Goal: Use online tool/utility

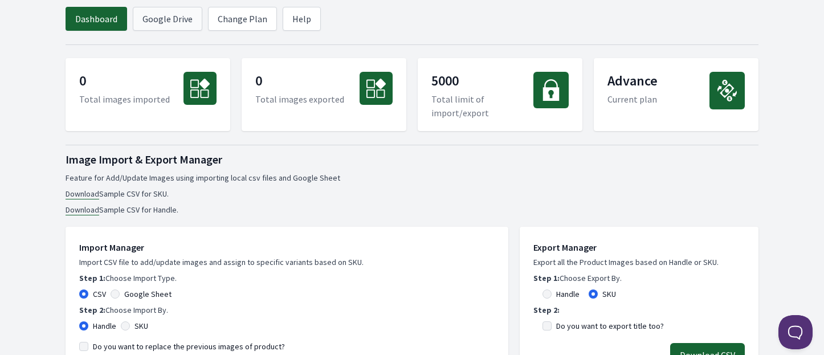
click at [153, 18] on link "Google Drive" at bounding box center [168, 19] width 70 height 24
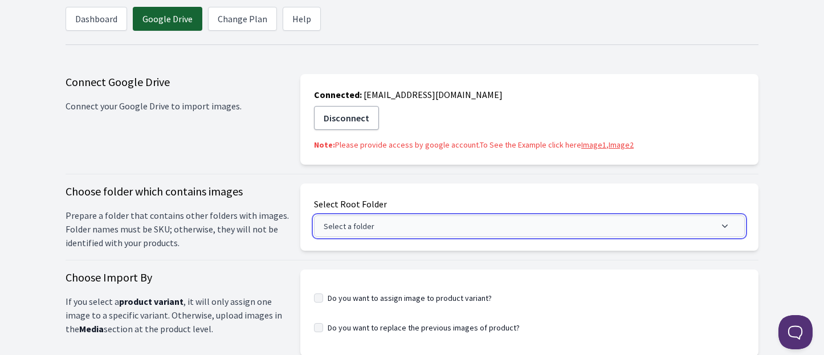
click at [410, 224] on button "Select a folder" at bounding box center [529, 226] width 431 height 22
click at [724, 228] on icon "button" at bounding box center [724, 225] width 11 height 11
click at [726, 221] on icon "button" at bounding box center [724, 225] width 11 height 11
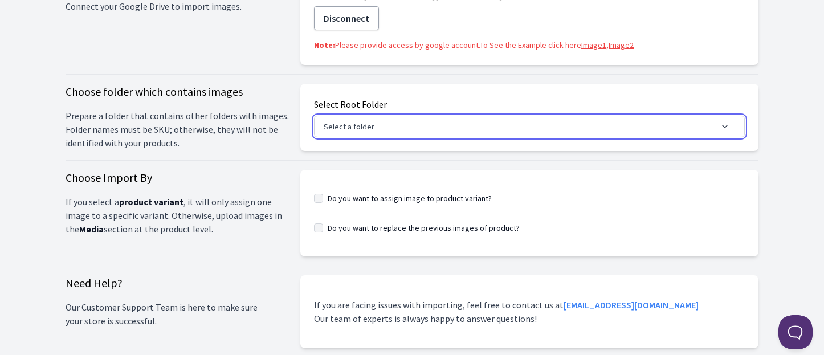
scroll to position [76, 0]
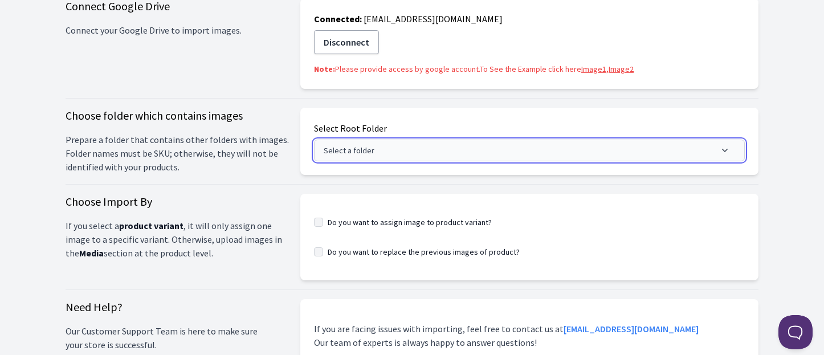
click at [353, 150] on button "Select a folder" at bounding box center [529, 151] width 431 height 22
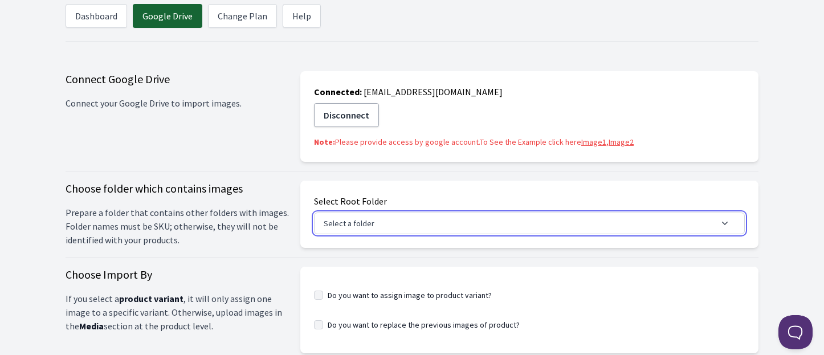
scroll to position [0, 0]
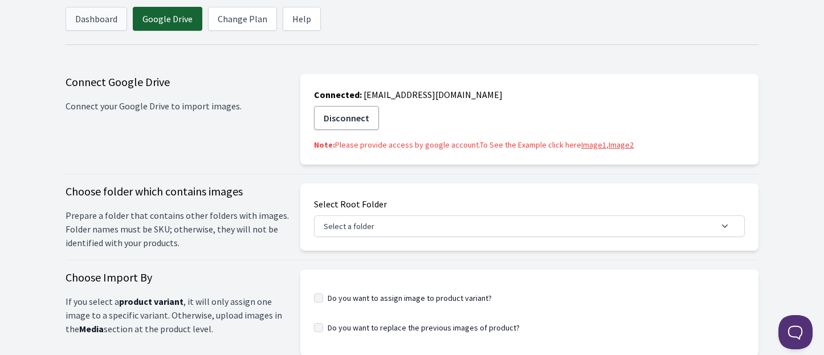
click at [89, 12] on link "Dashboard" at bounding box center [97, 19] width 62 height 24
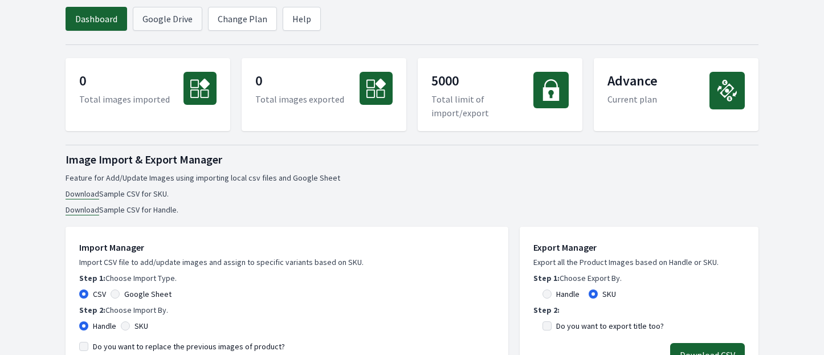
click at [170, 22] on link "Google Drive" at bounding box center [168, 19] width 70 height 24
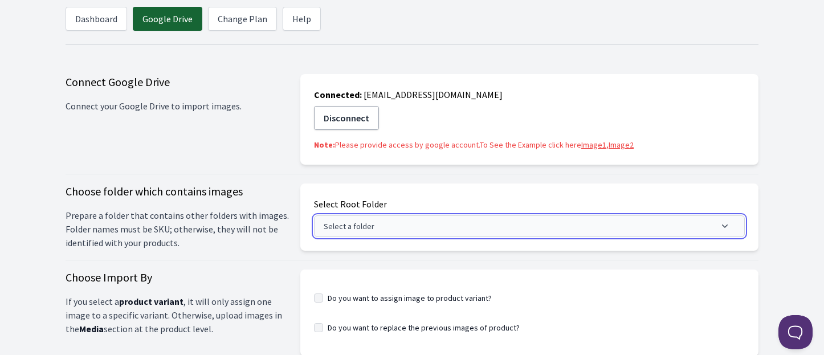
click at [713, 226] on button "Select a folder" at bounding box center [529, 226] width 431 height 22
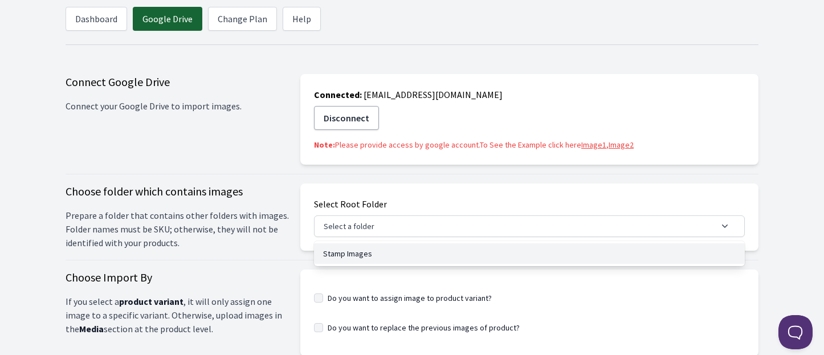
click at [357, 253] on button "Stamp Images" at bounding box center [529, 253] width 431 height 21
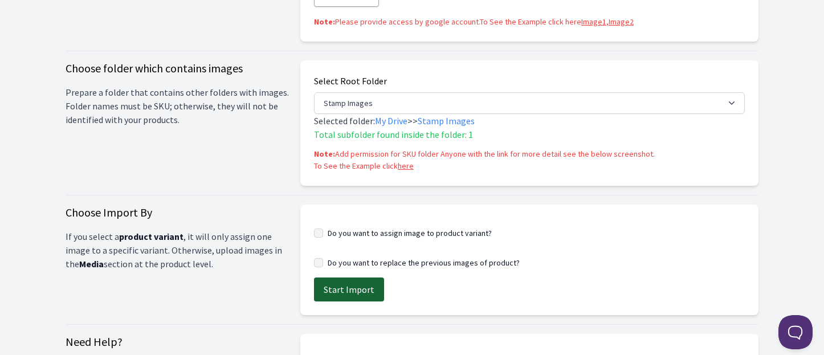
scroll to position [228, 0]
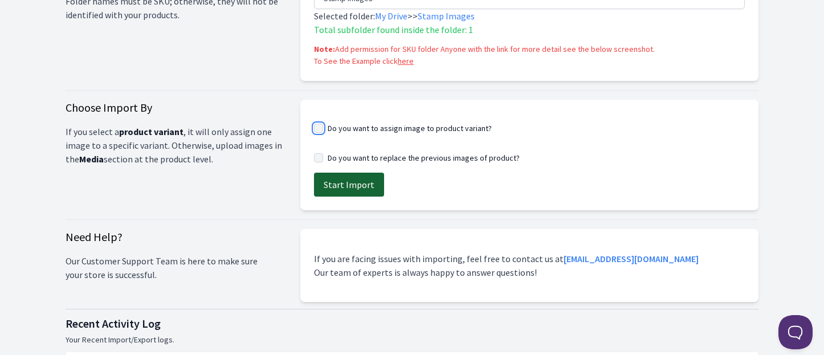
click at [317, 129] on input "Do you want to assign image to product variant?" at bounding box center [318, 128] width 9 height 9
click at [317, 126] on input "Do you want to assign image to product variant?" at bounding box center [318, 128] width 9 height 9
checkbox input "false"
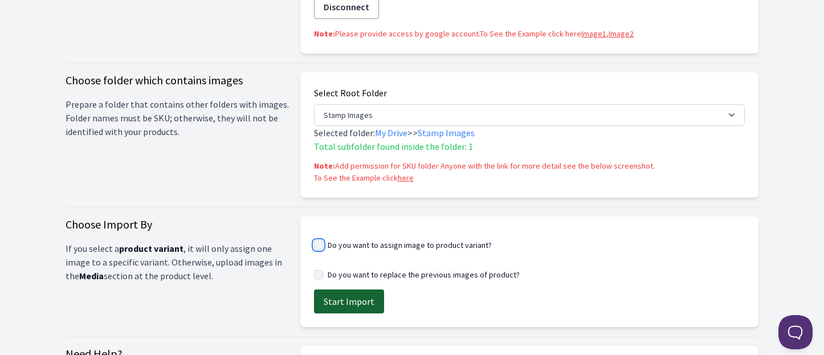
scroll to position [0, 0]
